Goal: Information Seeking & Learning: Learn about a topic

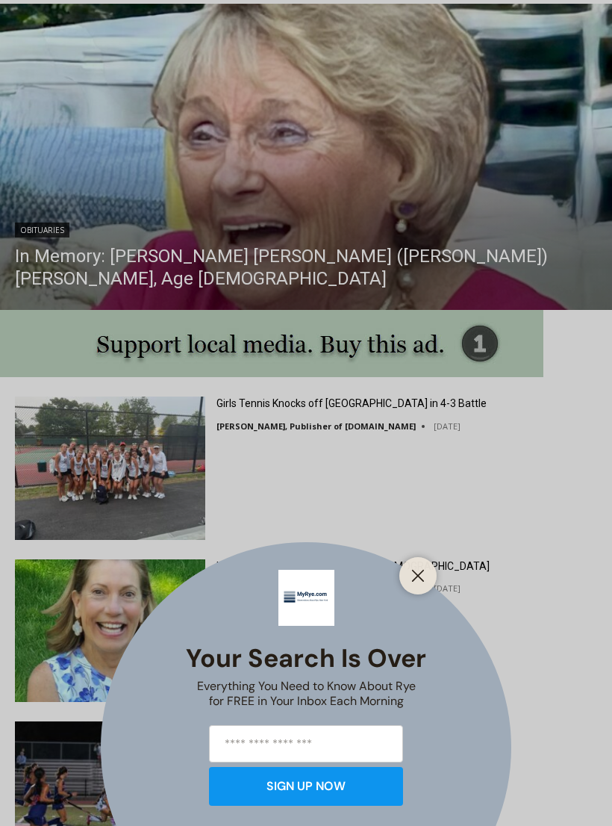
scroll to position [1224, 0]
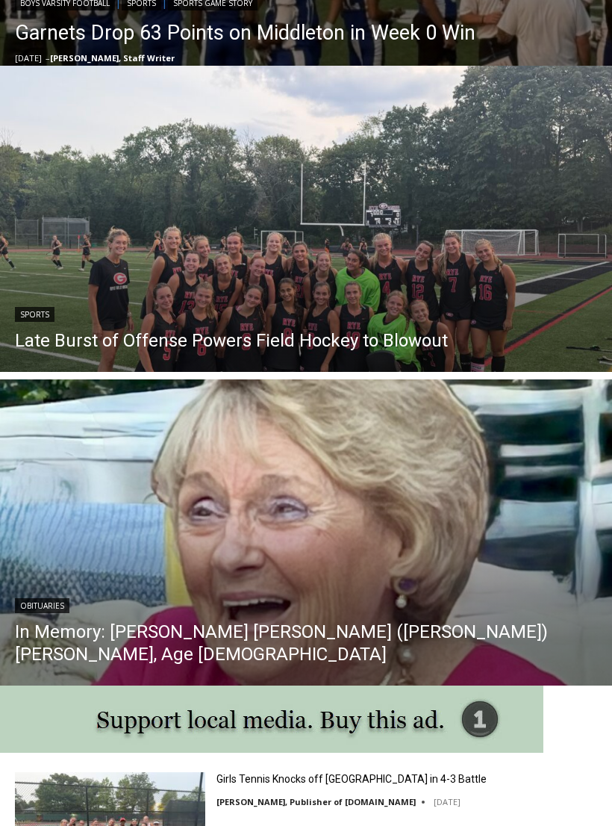
scroll to position [848, 0]
click at [352, 348] on link "Late Burst of Offense Powers Field Hockey to Blowout" at bounding box center [231, 340] width 433 height 22
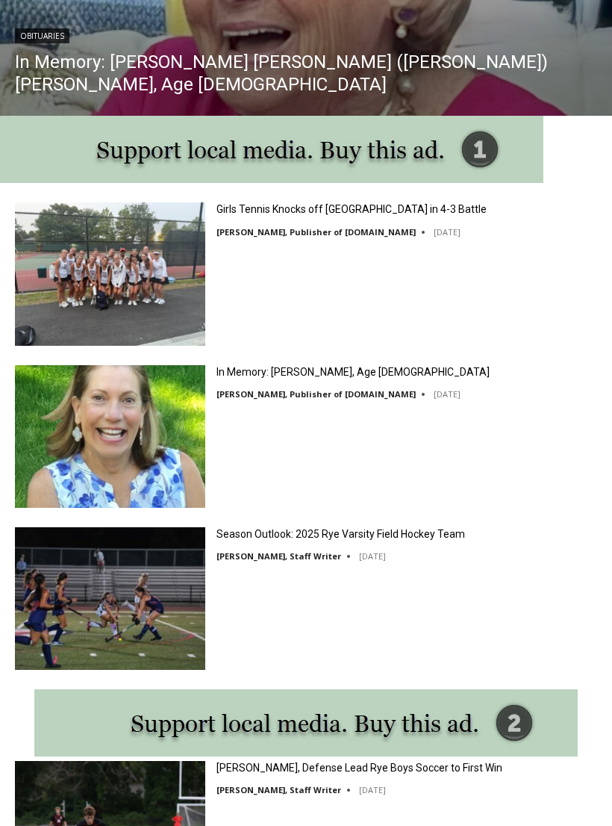
scroll to position [1418, 0]
click at [315, 540] on link "Season Outlook: 2025 Rye Varsity Field Hockey Team" at bounding box center [340, 533] width 249 height 13
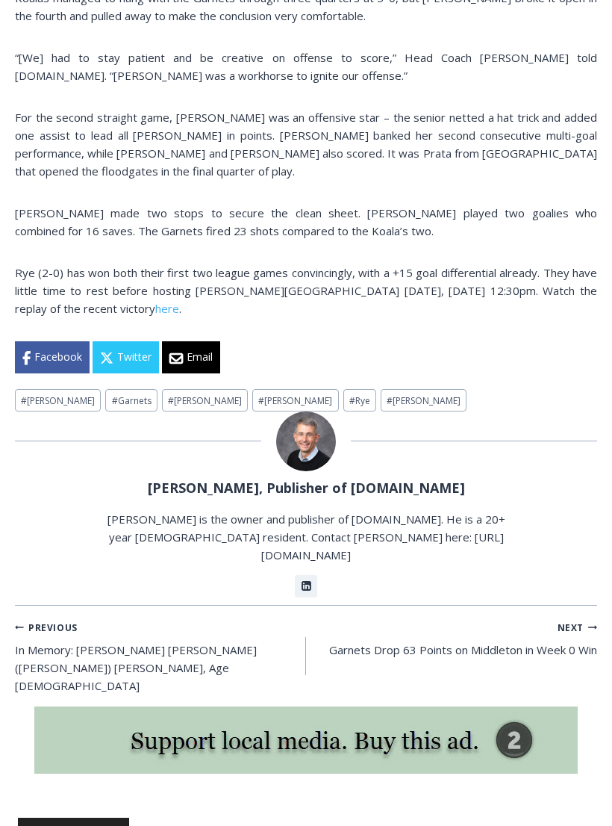
scroll to position [405, 0]
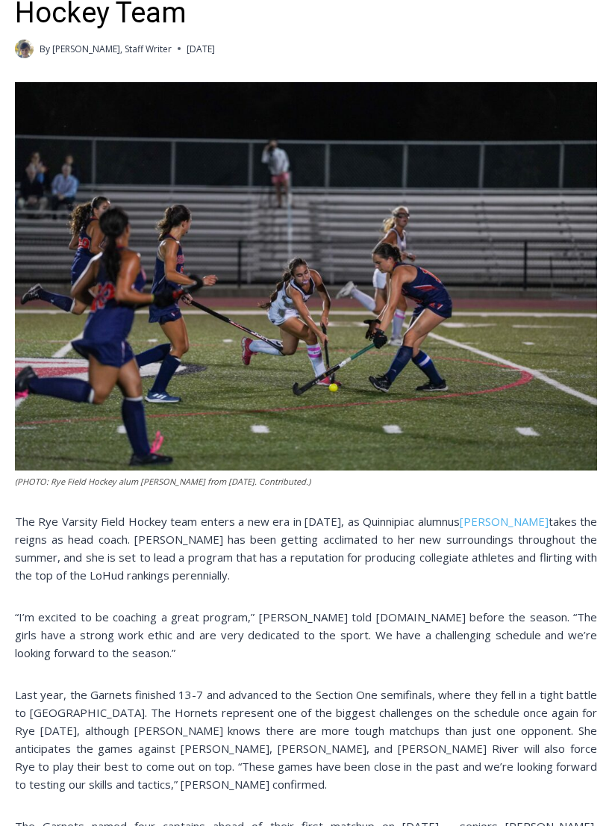
scroll to position [405, 0]
